Goal: Go to known website: Access a specific website the user already knows

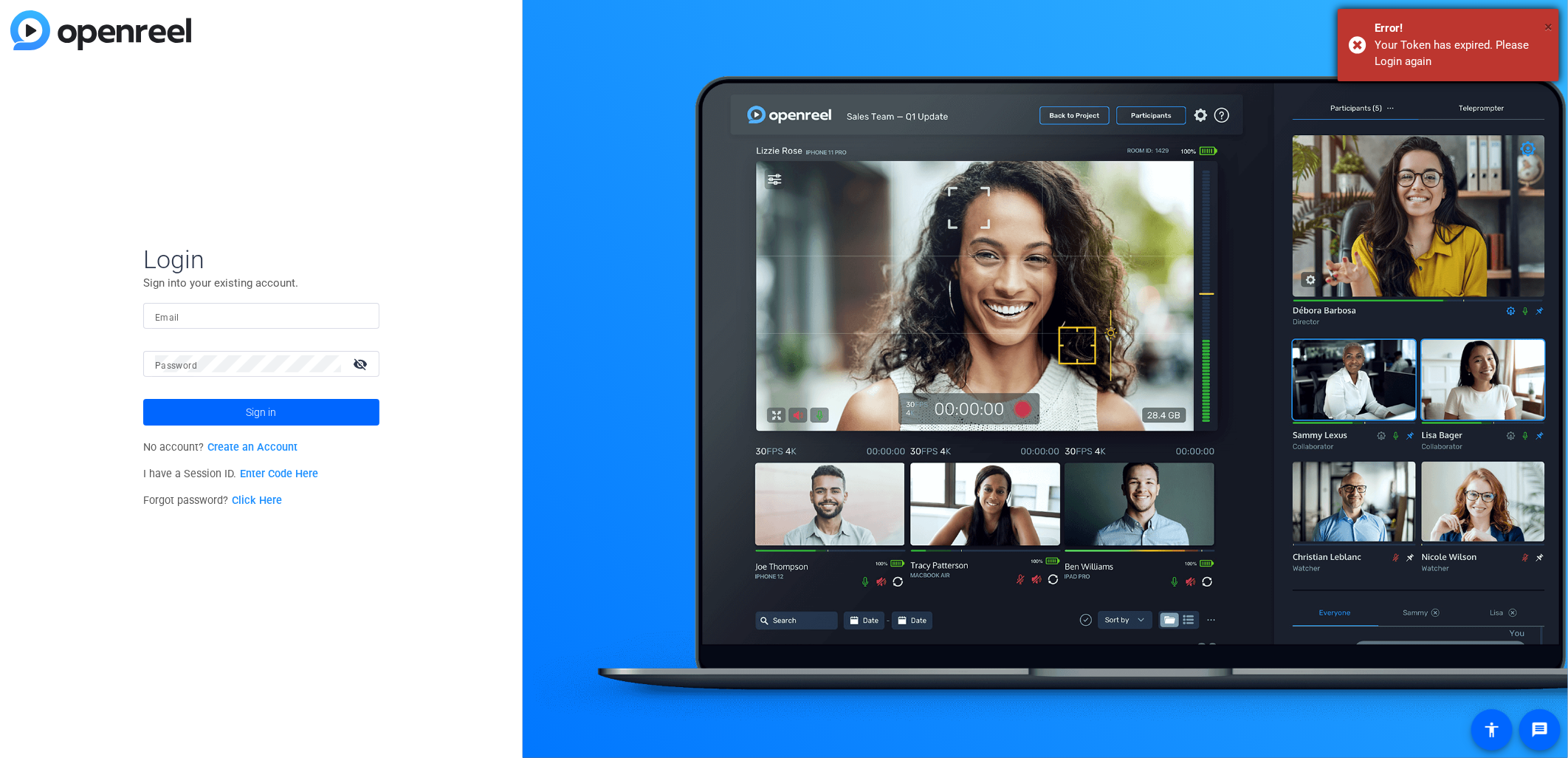
click at [1545, 24] on span "×" at bounding box center [1548, 27] width 8 height 18
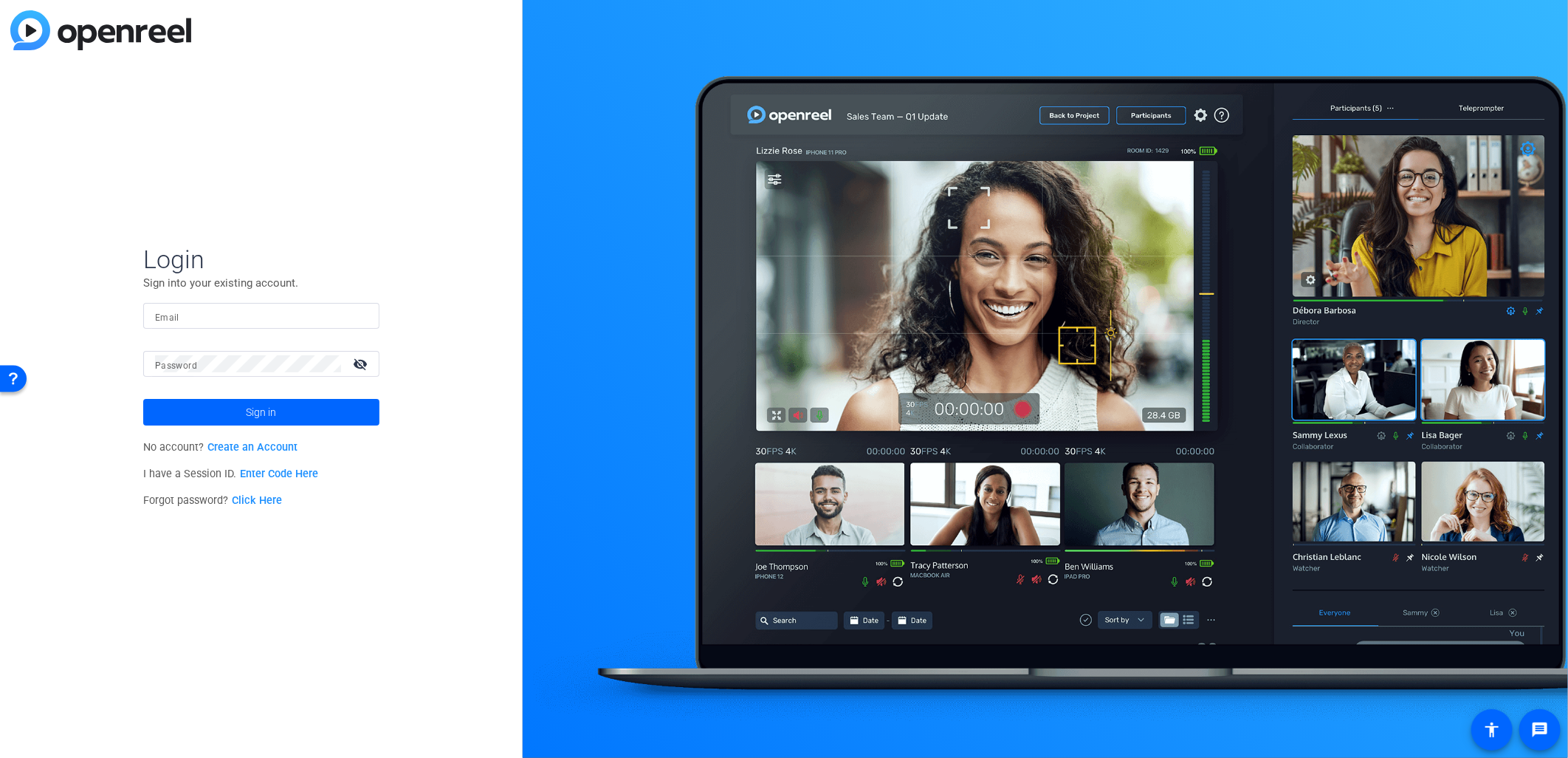
click at [242, 303] on div at bounding box center [261, 315] width 213 height 26
click at [239, 316] on input "Email" at bounding box center [261, 316] width 213 height 18
type input "[EMAIL_ADDRESS][DOMAIN_NAME]"
click at [143, 399] on button "Sign in" at bounding box center [261, 412] width 236 height 26
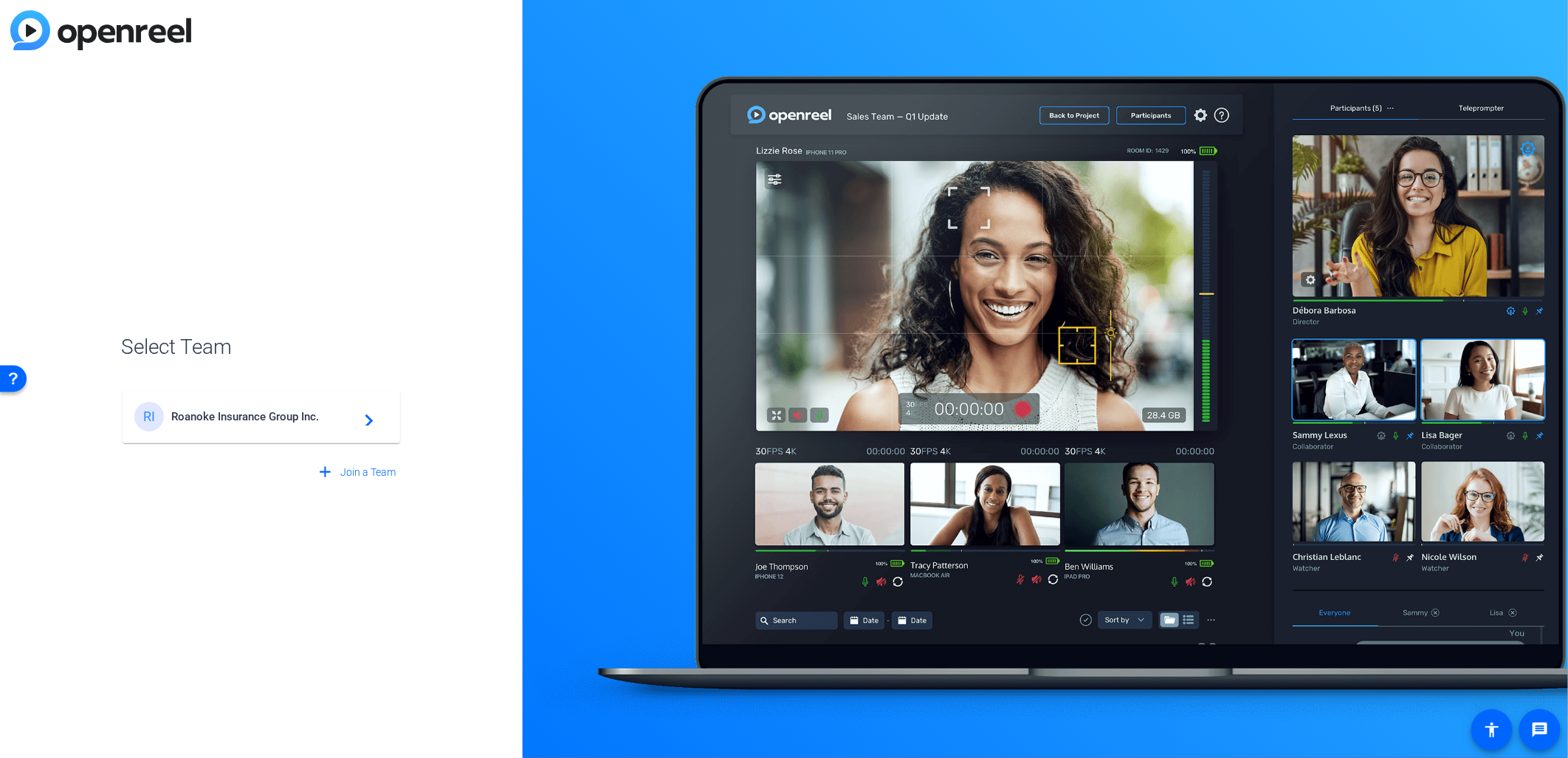
click at [256, 385] on div "RI Roanoke Insurance Group Inc. navigate_next" at bounding box center [261, 409] width 281 height 71
click at [275, 443] on div "RI Roanoke Insurance Group Inc. navigate_next" at bounding box center [261, 409] width 281 height 71
click at [293, 421] on span "Roanoke Insurance Group Inc." at bounding box center [263, 417] width 184 height 14
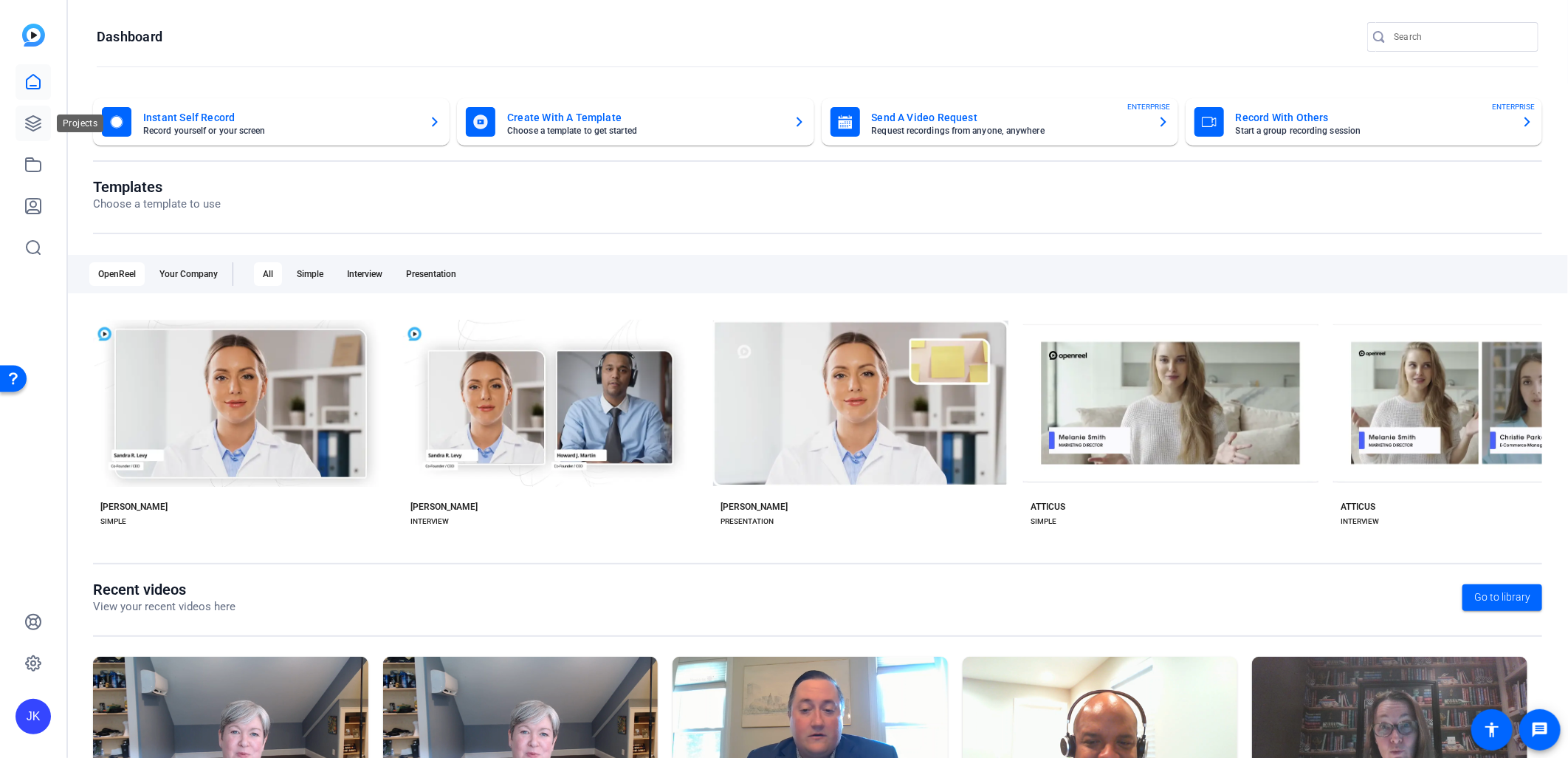
click at [41, 122] on icon at bounding box center [33, 123] width 18 height 18
